Goal: Task Accomplishment & Management: Complete application form

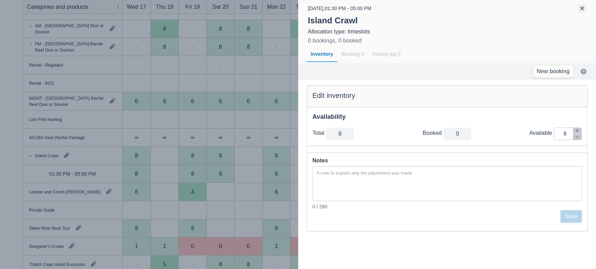
click at [583, 7] on button "button" at bounding box center [581, 8] width 8 height 8
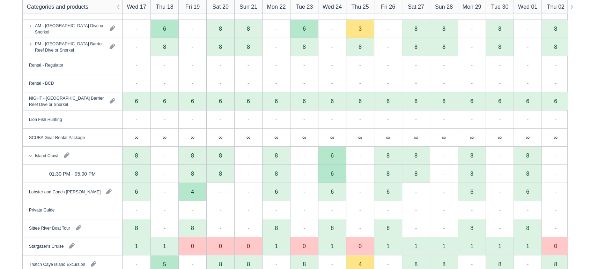
scroll to position [0, 42]
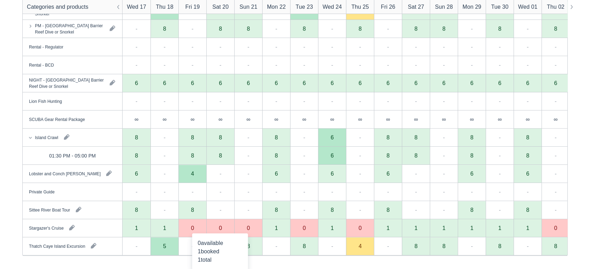
click at [226, 229] on div "0" at bounding box center [220, 228] width 28 height 18
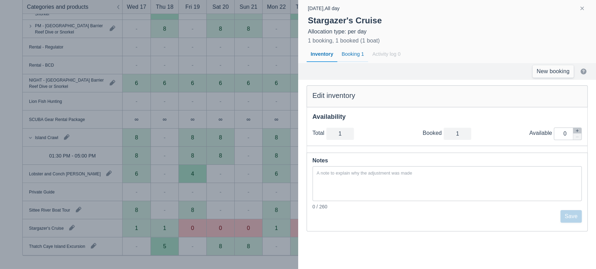
click at [352, 55] on div "Booking 1" at bounding box center [352, 54] width 31 height 16
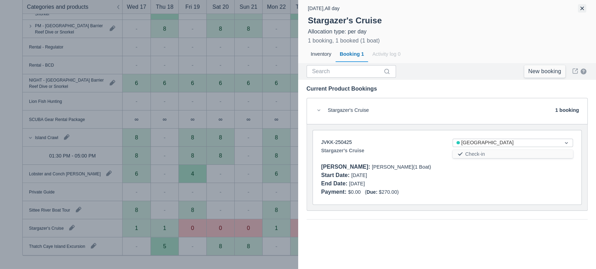
click at [583, 8] on button "button" at bounding box center [581, 8] width 8 height 8
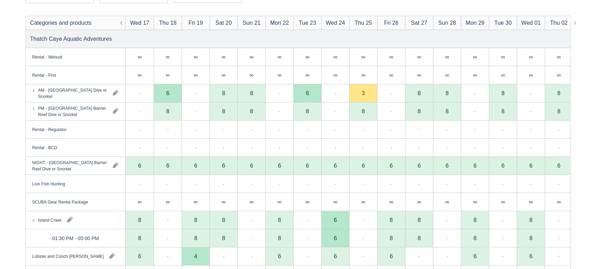
scroll to position [175, 0]
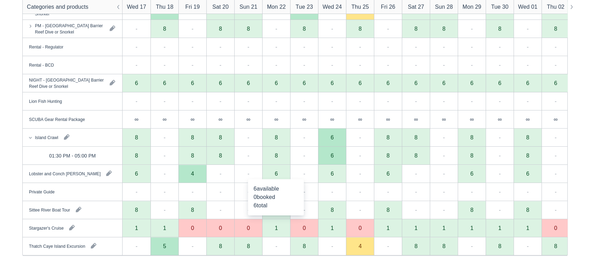
click at [275, 173] on div "6" at bounding box center [276, 174] width 3 height 6
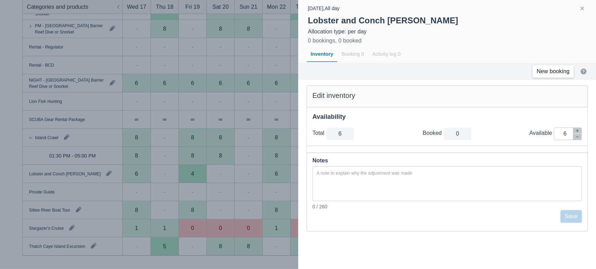
click at [554, 67] on link "New booking" at bounding box center [552, 71] width 41 height 13
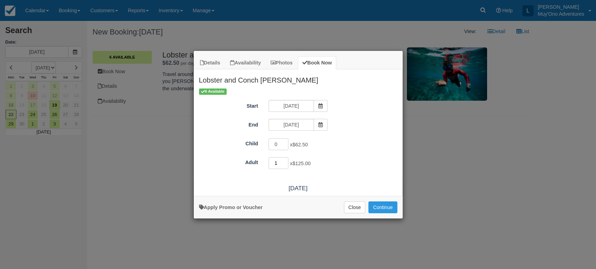
click at [285, 161] on input "1" at bounding box center [278, 163] width 20 height 12
type input "2"
click at [285, 161] on input "2" at bounding box center [278, 163] width 20 height 12
click at [386, 209] on button "Continue" at bounding box center [382, 208] width 29 height 12
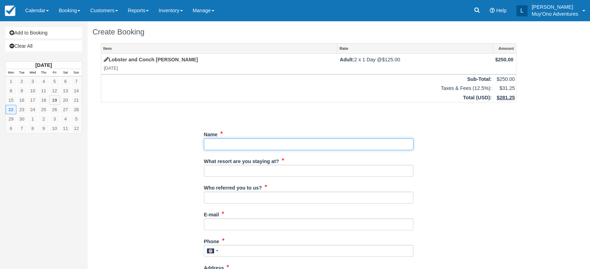
click at [224, 146] on input "Name" at bounding box center [308, 145] width 209 height 12
paste input "ashley halter"
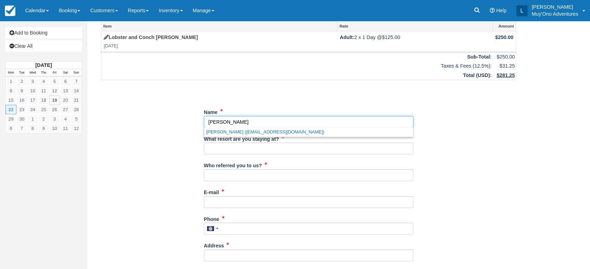
scroll to position [35, 0]
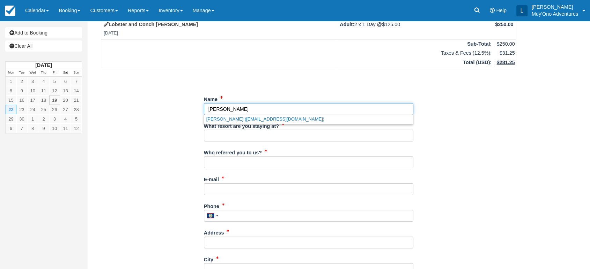
type input "ashley halter"
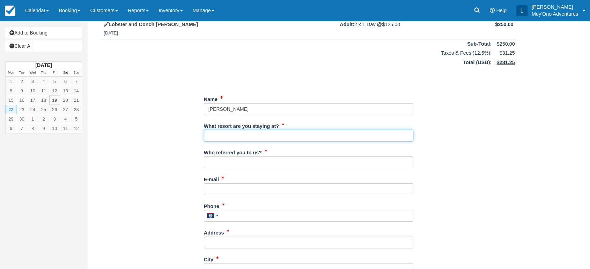
click at [236, 138] on input "What resort are you staying at?" at bounding box center [308, 136] width 209 height 12
type input "Thatch Caye"
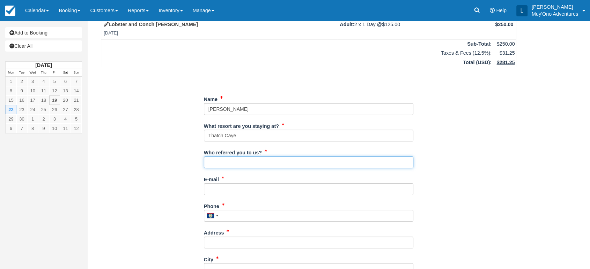
click at [240, 165] on input "Who referred you to us?" at bounding box center [308, 163] width 209 height 12
type input "LUIS"
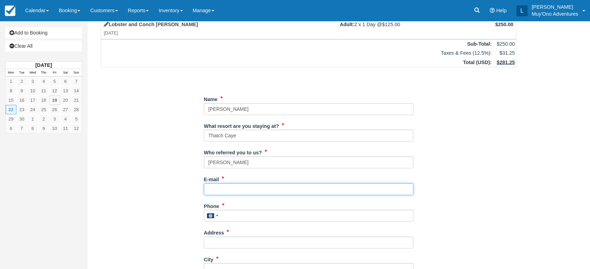
click at [221, 186] on input "E-mail" at bounding box center [308, 190] width 209 height 12
paste input "[EMAIL_ADDRESS][DOMAIN_NAME]"
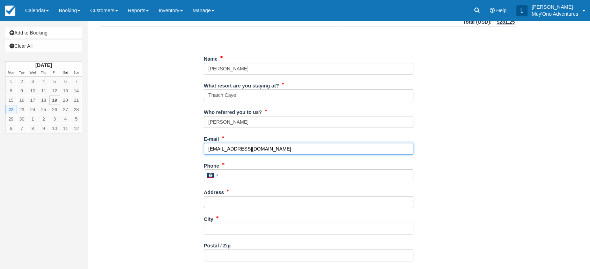
scroll to position [79, 0]
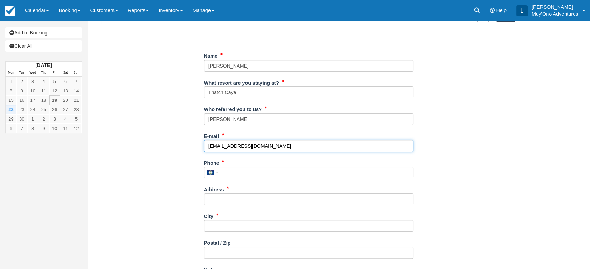
type input "[EMAIL_ADDRESS][DOMAIN_NAME]"
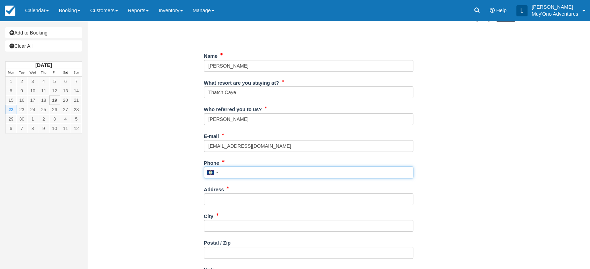
click at [230, 175] on input "Phone" at bounding box center [308, 173] width 209 height 12
click at [228, 170] on input "Phone" at bounding box center [308, 173] width 209 height 12
paste input "4095539565"
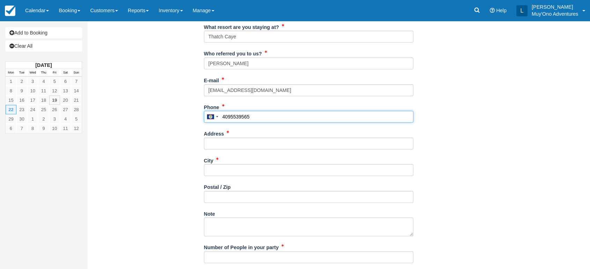
scroll to position [137, 0]
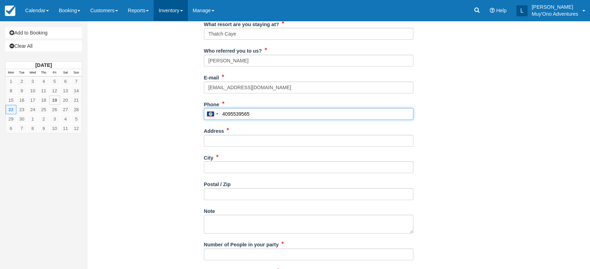
type input "4095539565"
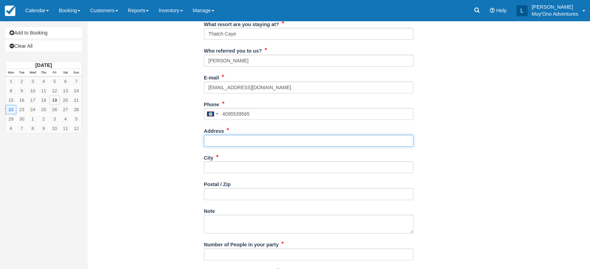
click at [240, 135] on input "Address" at bounding box center [308, 141] width 209 height 12
paste input "[STREET_ADDRESS]"
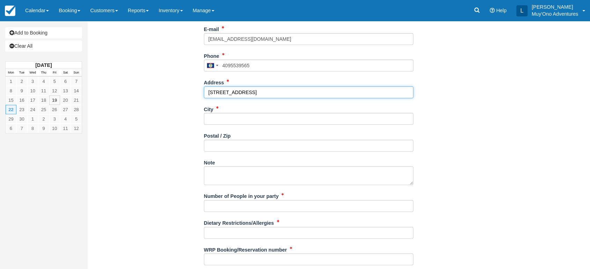
scroll to position [186, 0]
type input "[STREET_ADDRESS]"
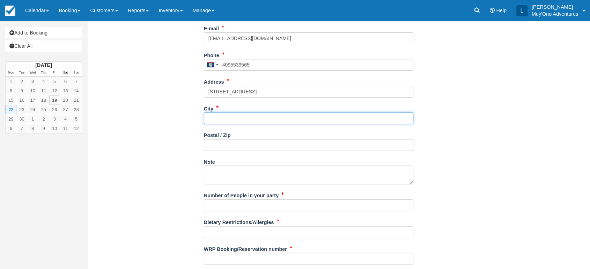
click at [225, 117] on input "City" at bounding box center [308, 118] width 209 height 12
paste input "Beaumont"
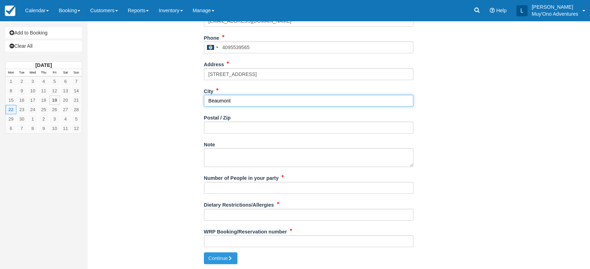
type input "Beaumont"
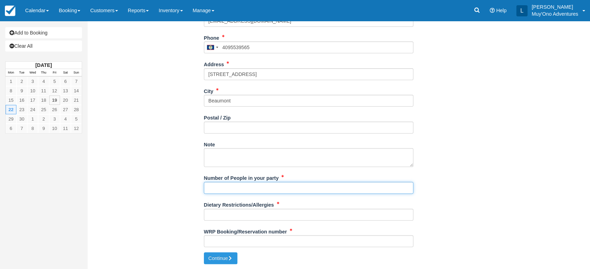
click at [225, 187] on input "Number of People in your party" at bounding box center [308, 188] width 209 height 12
click at [215, 187] on input "Number of People in your party" at bounding box center [308, 188] width 209 height 12
type input "2"
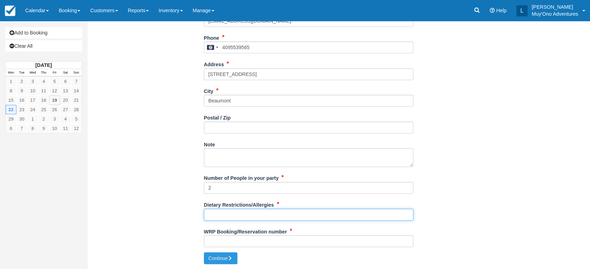
click at [215, 215] on input "Dietary Restrictions/Allergies" at bounding box center [308, 215] width 209 height 12
type input "NA"
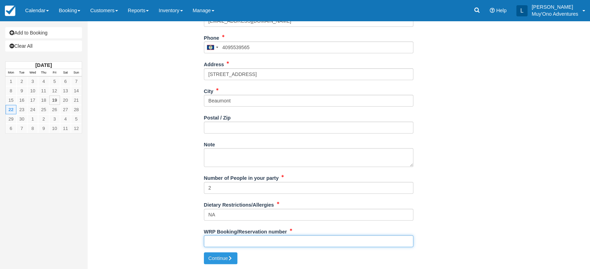
click at [219, 240] on input "WRP Booking/Reservation number" at bounding box center [308, 242] width 209 height 12
paste input "#BB25081518410339"
type input "#BB25081518410339"
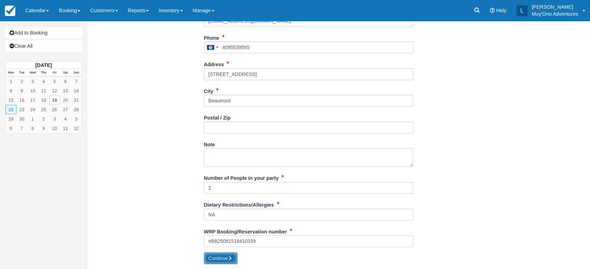
click at [214, 258] on button "Continue" at bounding box center [220, 259] width 33 height 12
type input "+5014095539565"
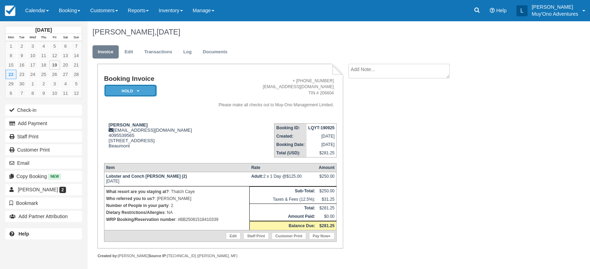
click at [148, 87] on em "HOLD" at bounding box center [130, 91] width 52 height 12
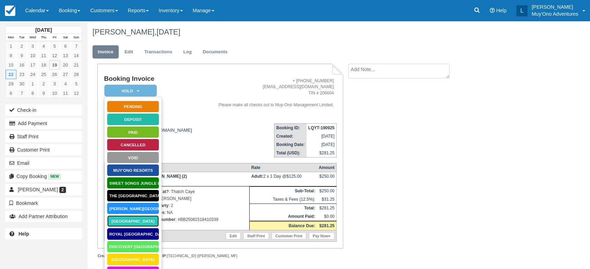
click at [135, 223] on link "[GEOGRAPHIC_DATA]" at bounding box center [133, 221] width 52 height 12
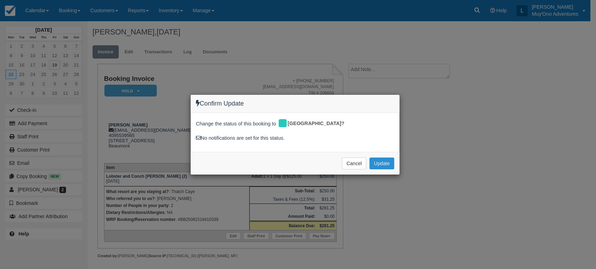
click at [382, 160] on button "Update" at bounding box center [381, 164] width 25 height 12
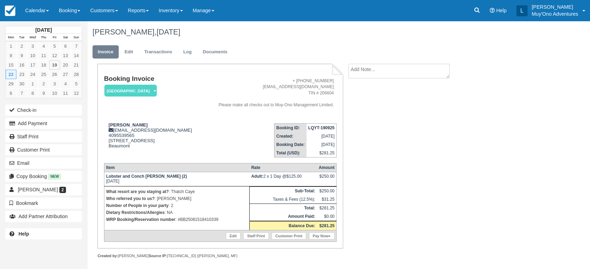
click at [324, 126] on strong "LQYT-190925" at bounding box center [321, 128] width 26 height 5
copy tbody "LQYT-190925"
